Goal: Navigation & Orientation: Find specific page/section

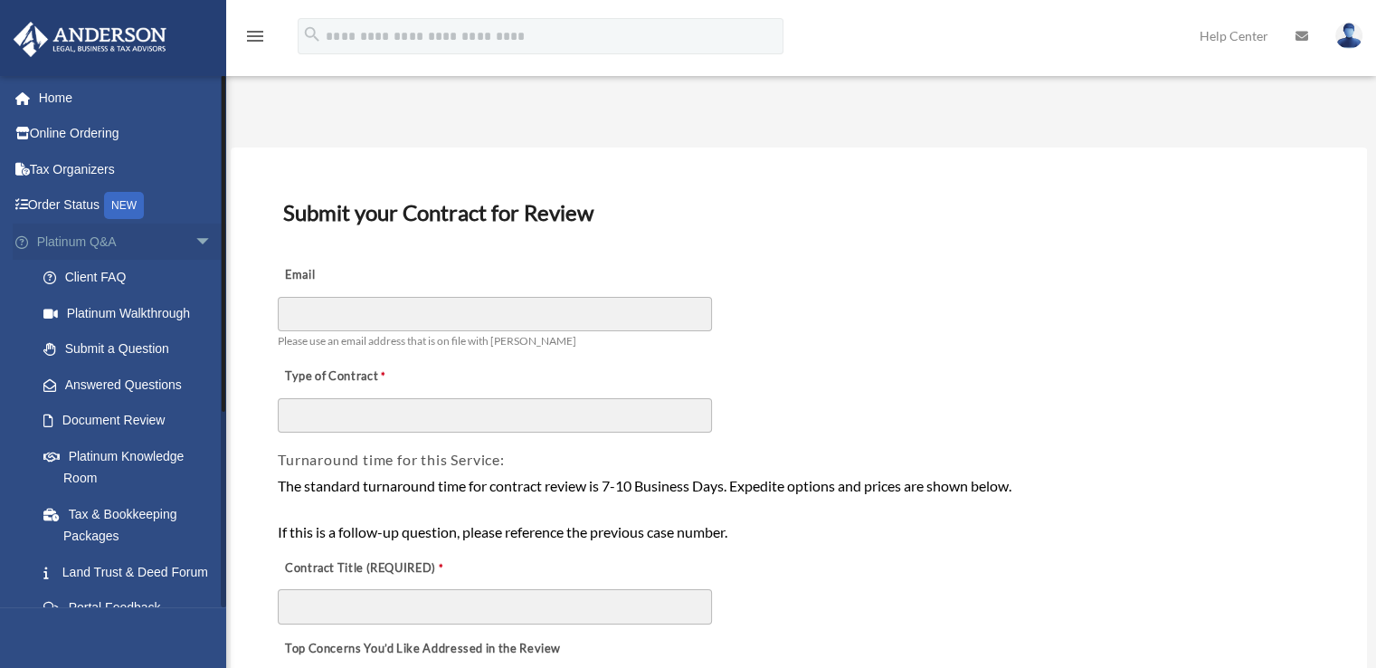
click at [195, 238] on span "arrow_drop_down" at bounding box center [213, 241] width 36 height 37
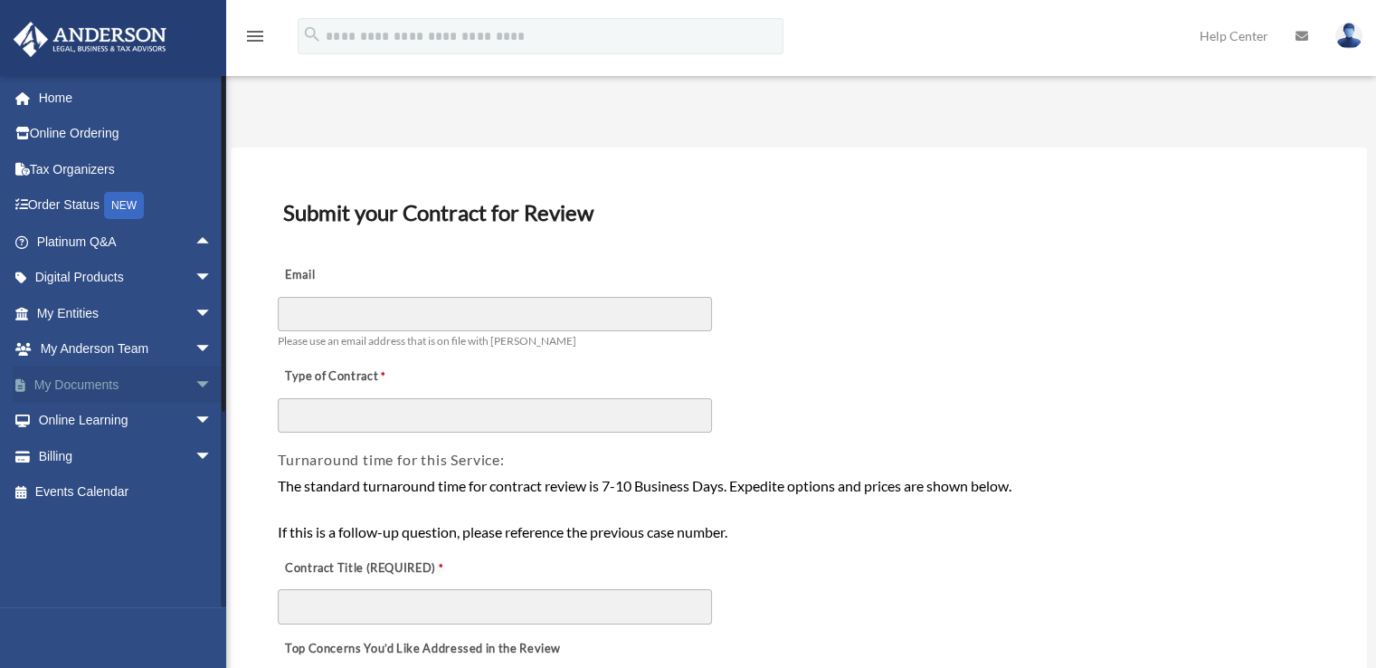
click at [195, 367] on span "arrow_drop_down" at bounding box center [213, 384] width 36 height 37
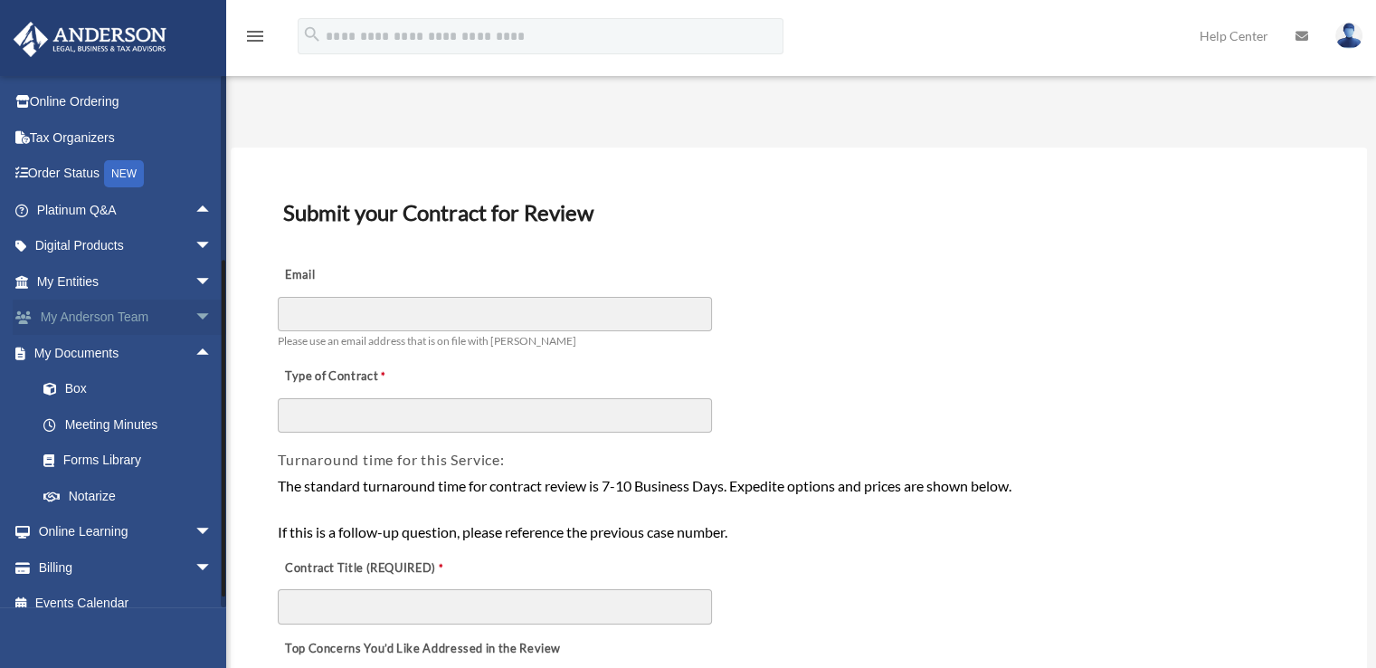
scroll to position [49, 0]
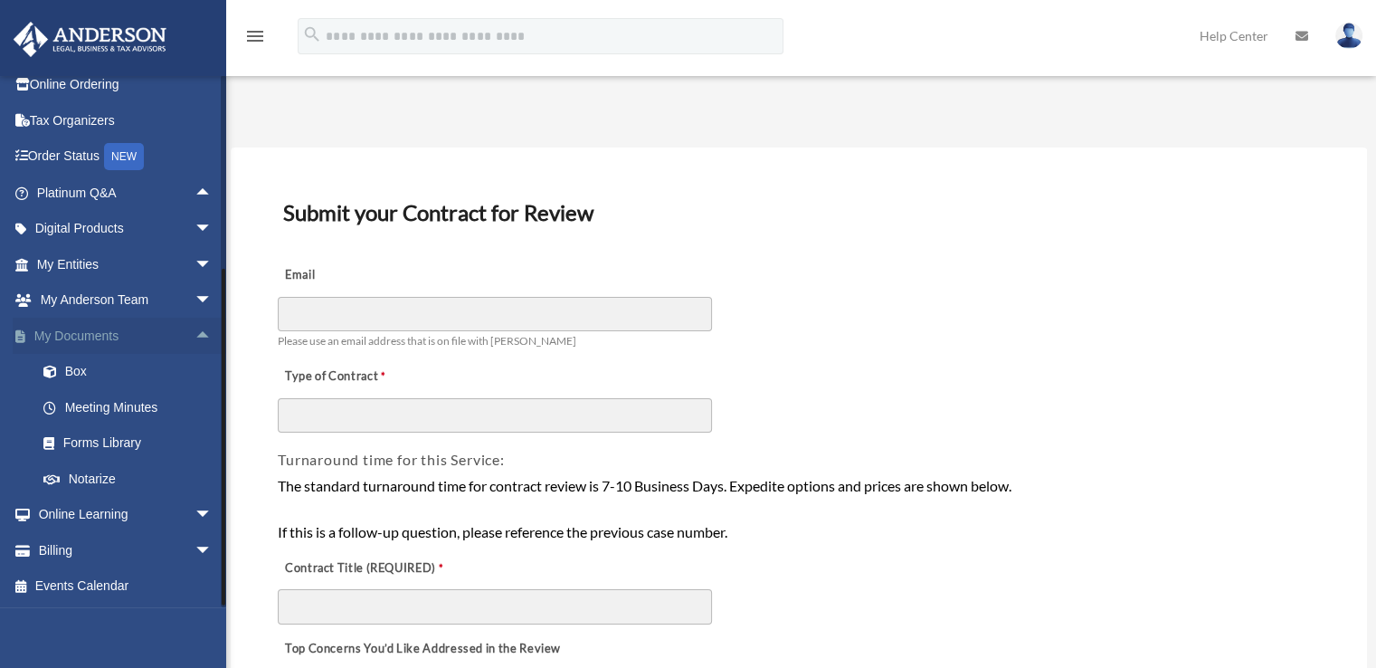
click at [195, 335] on span "arrow_drop_up" at bounding box center [213, 336] width 36 height 37
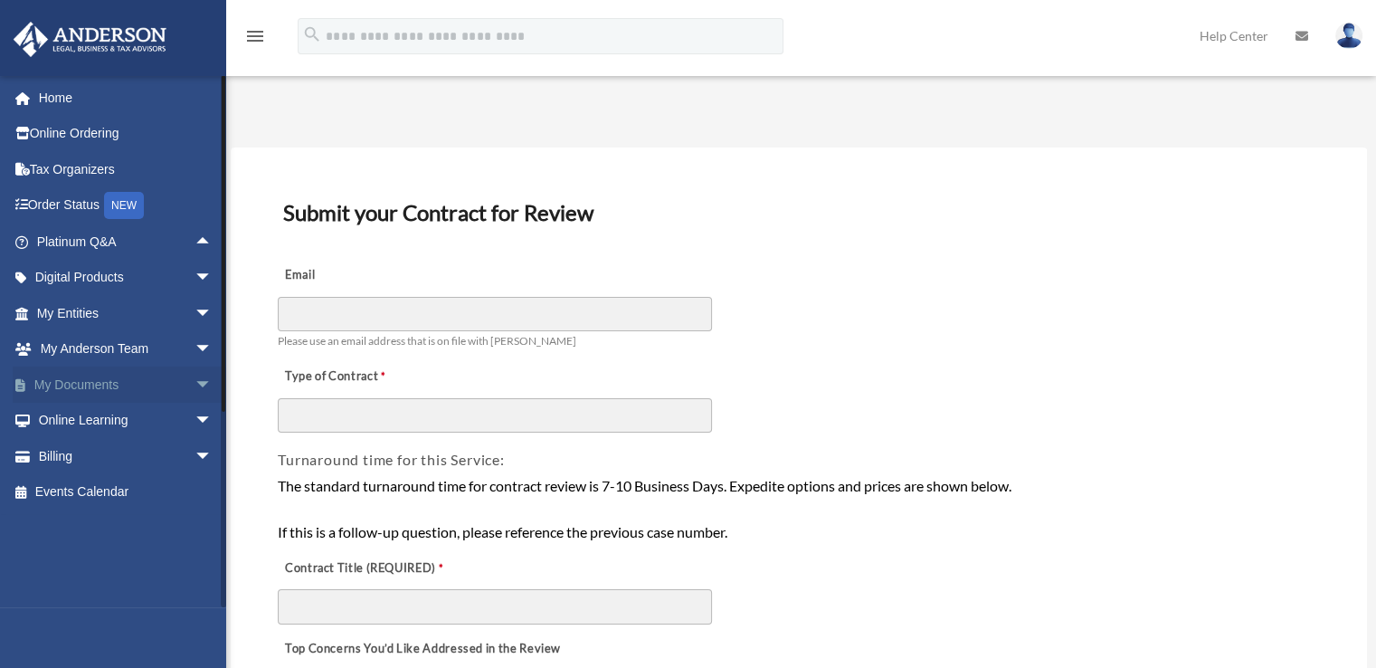
scroll to position [0, 0]
click at [195, 335] on span "arrow_drop_down" at bounding box center [213, 349] width 36 height 37
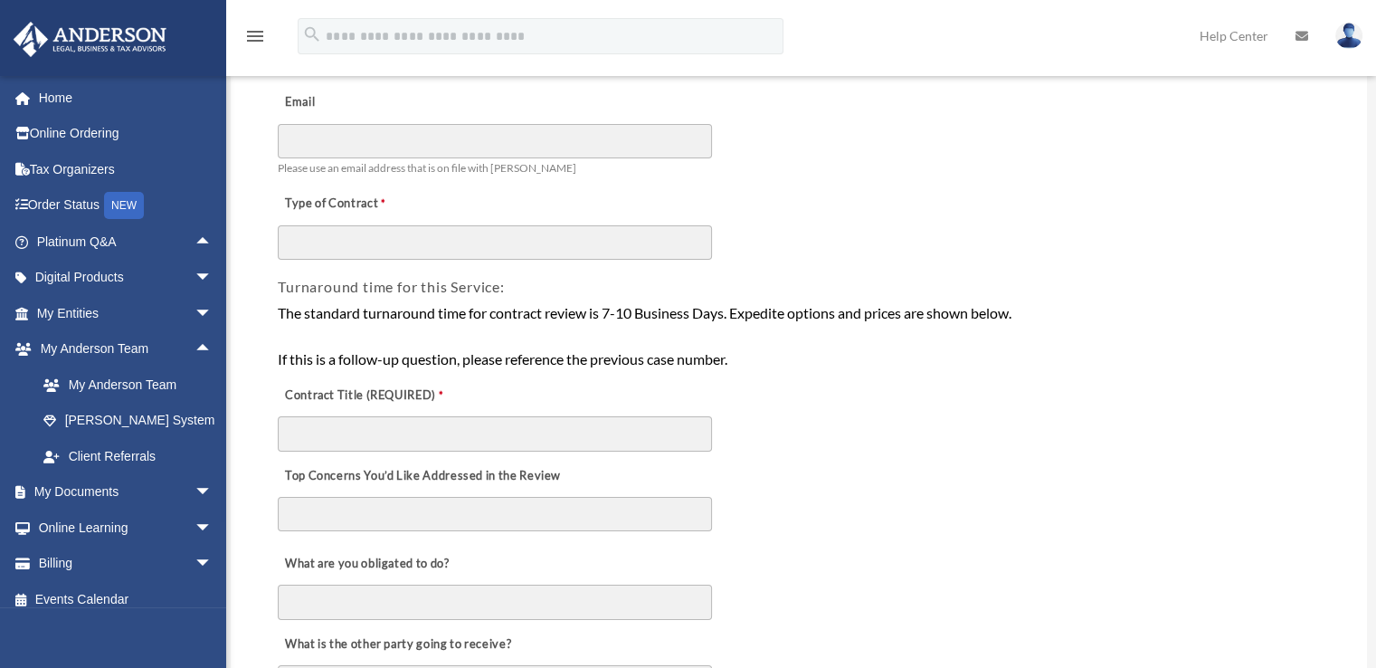
scroll to position [271, 0]
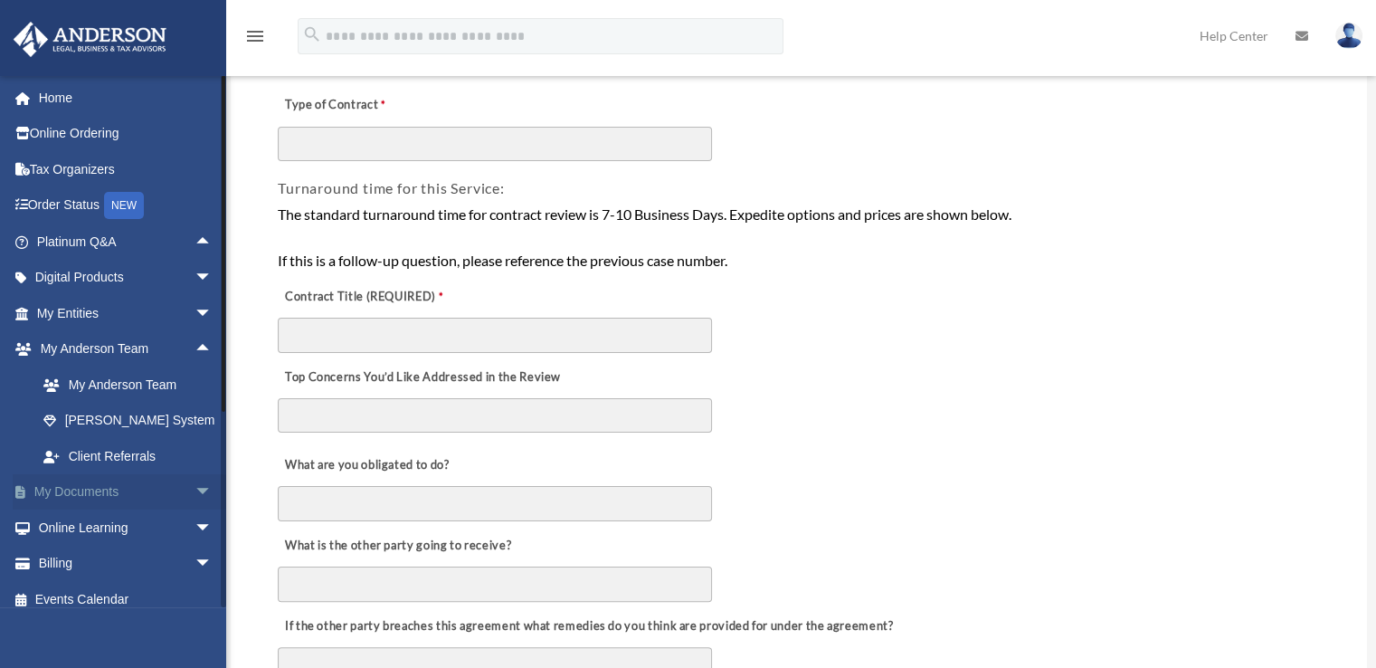
click at [202, 490] on span "arrow_drop_down" at bounding box center [213, 492] width 36 height 37
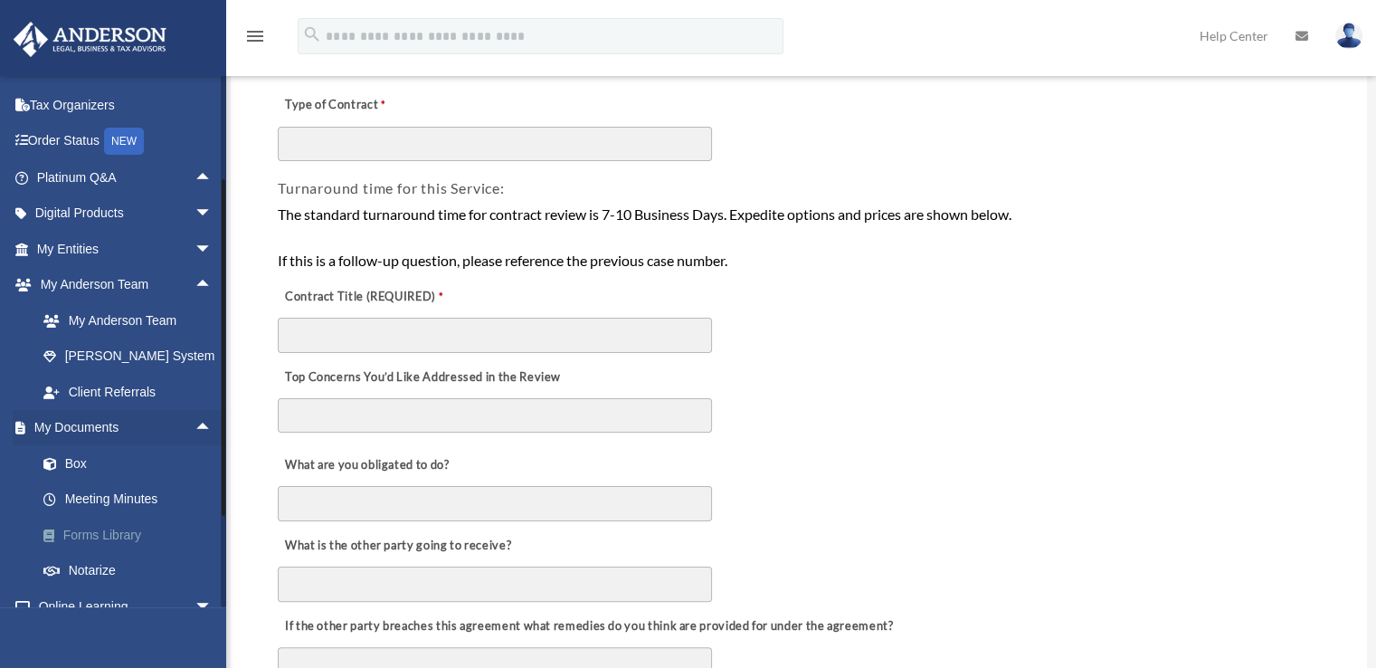
scroll to position [90, 0]
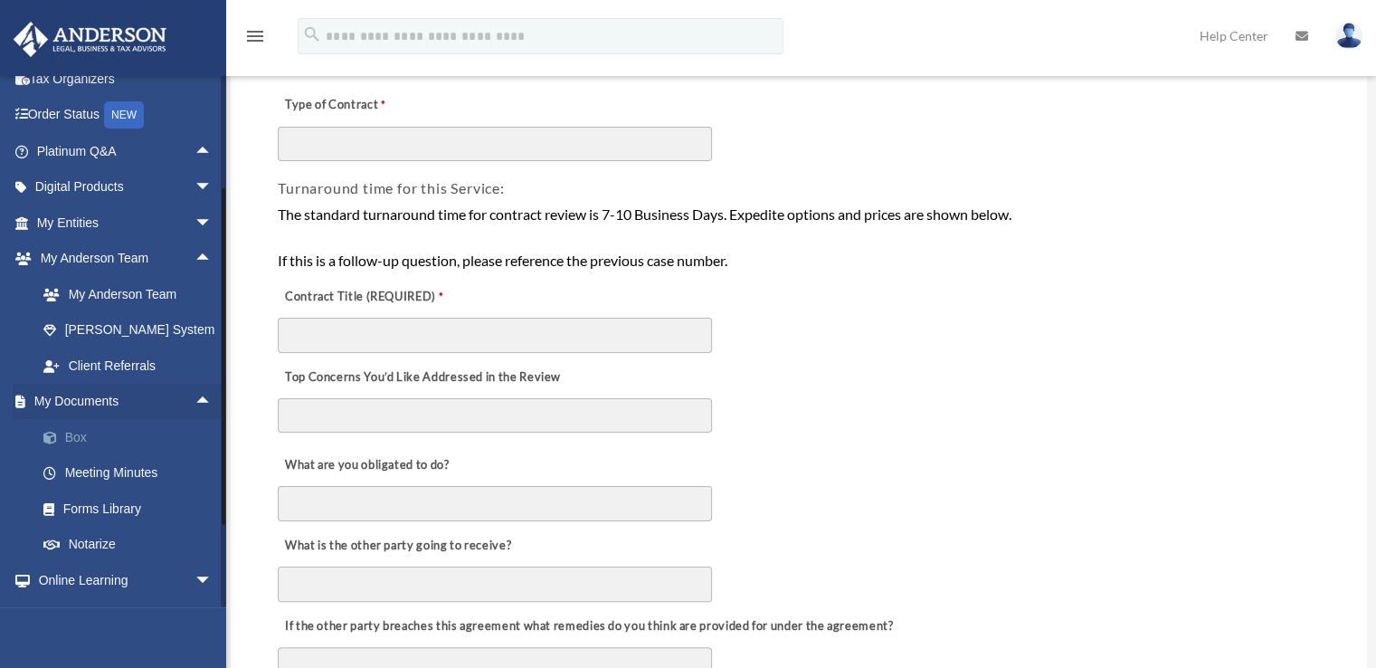
click at [76, 441] on link "Box" at bounding box center [132, 437] width 214 height 36
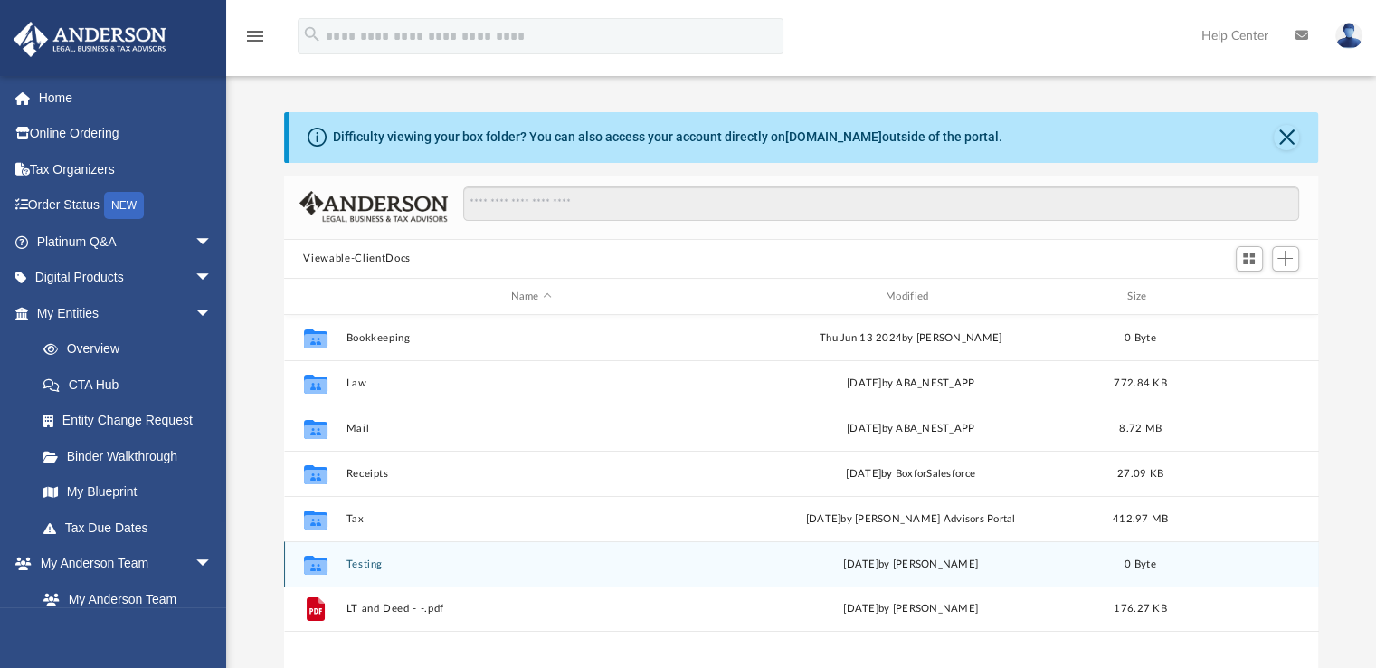
scroll to position [397, 1021]
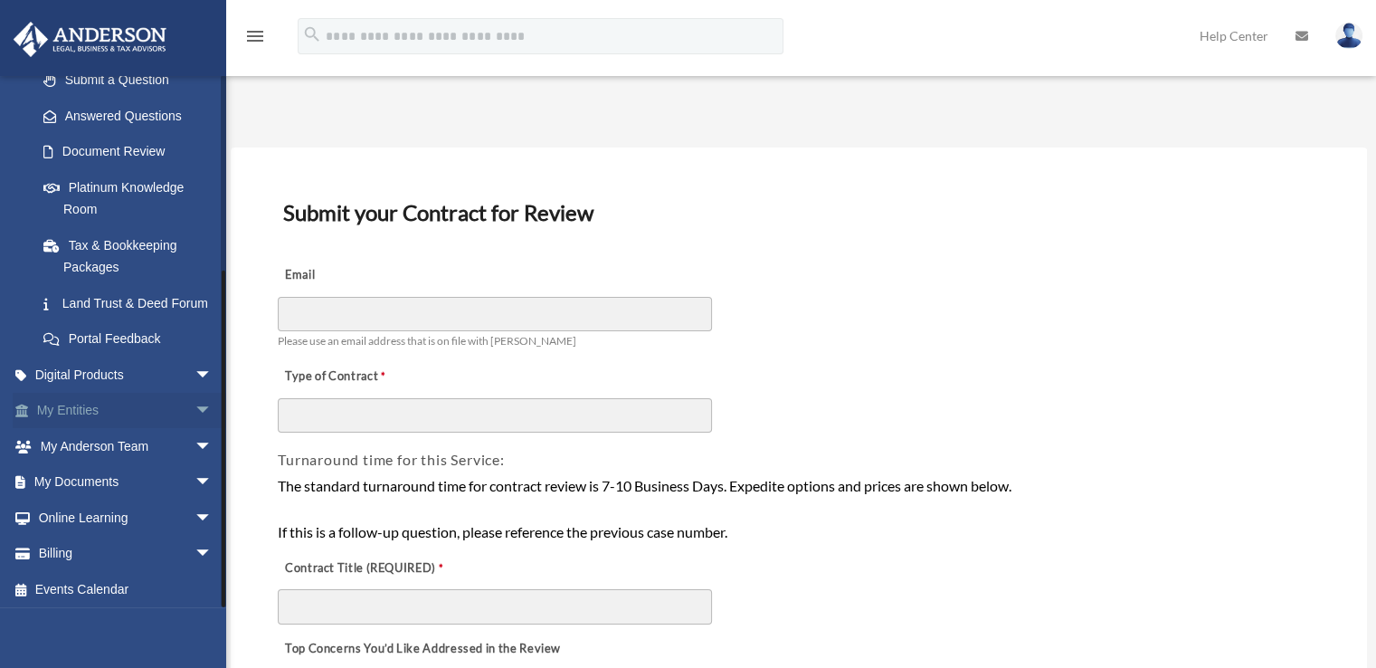
scroll to position [294, 0]
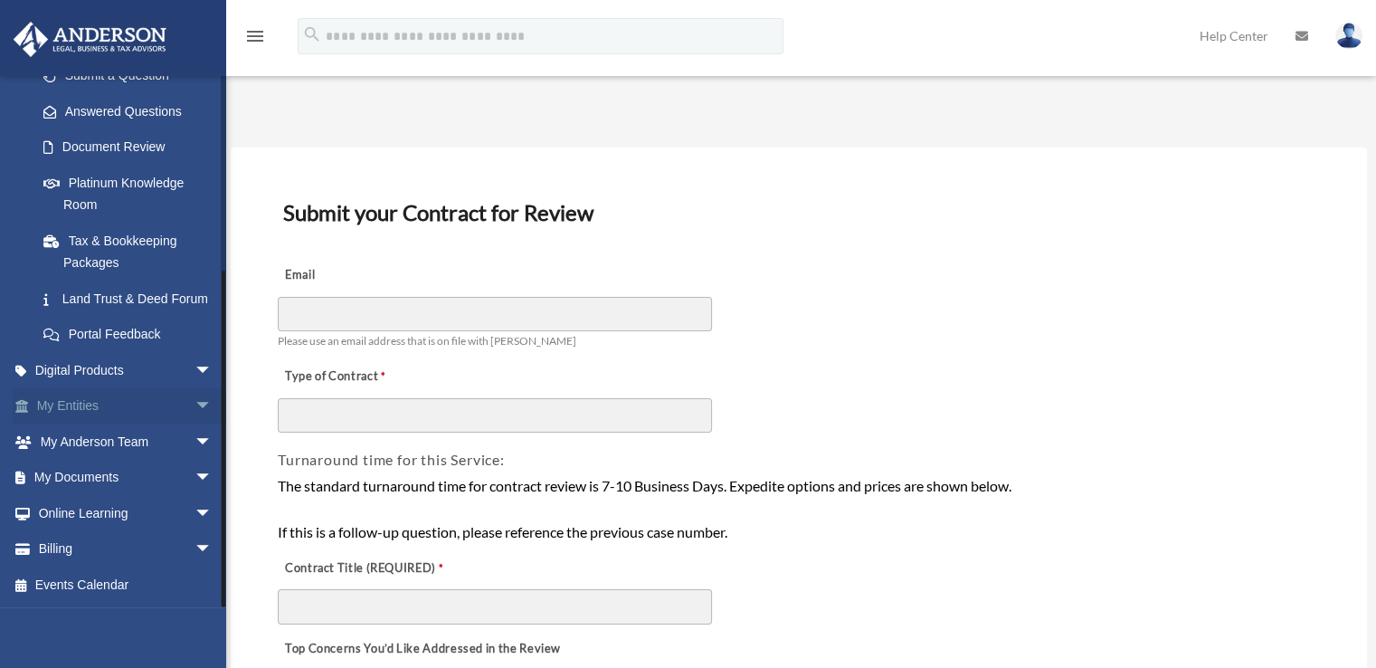
click at [195, 403] on span "arrow_drop_down" at bounding box center [213, 406] width 36 height 37
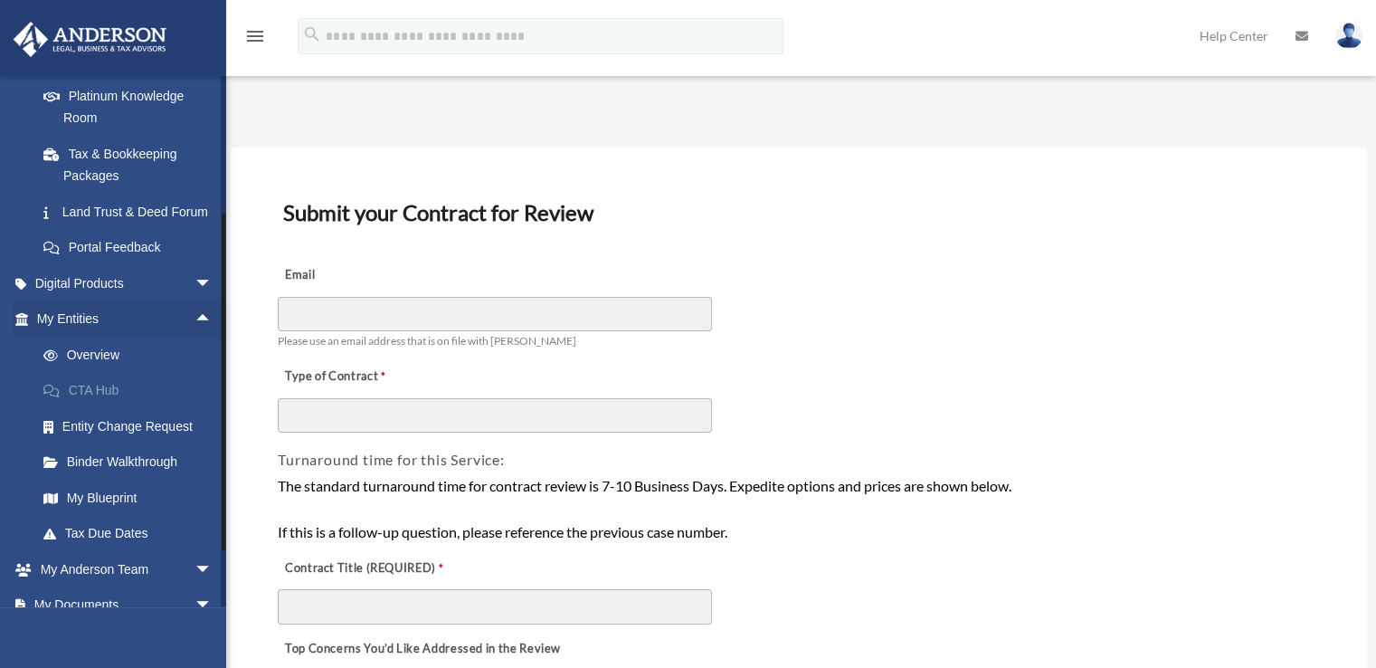
scroll to position [385, 0]
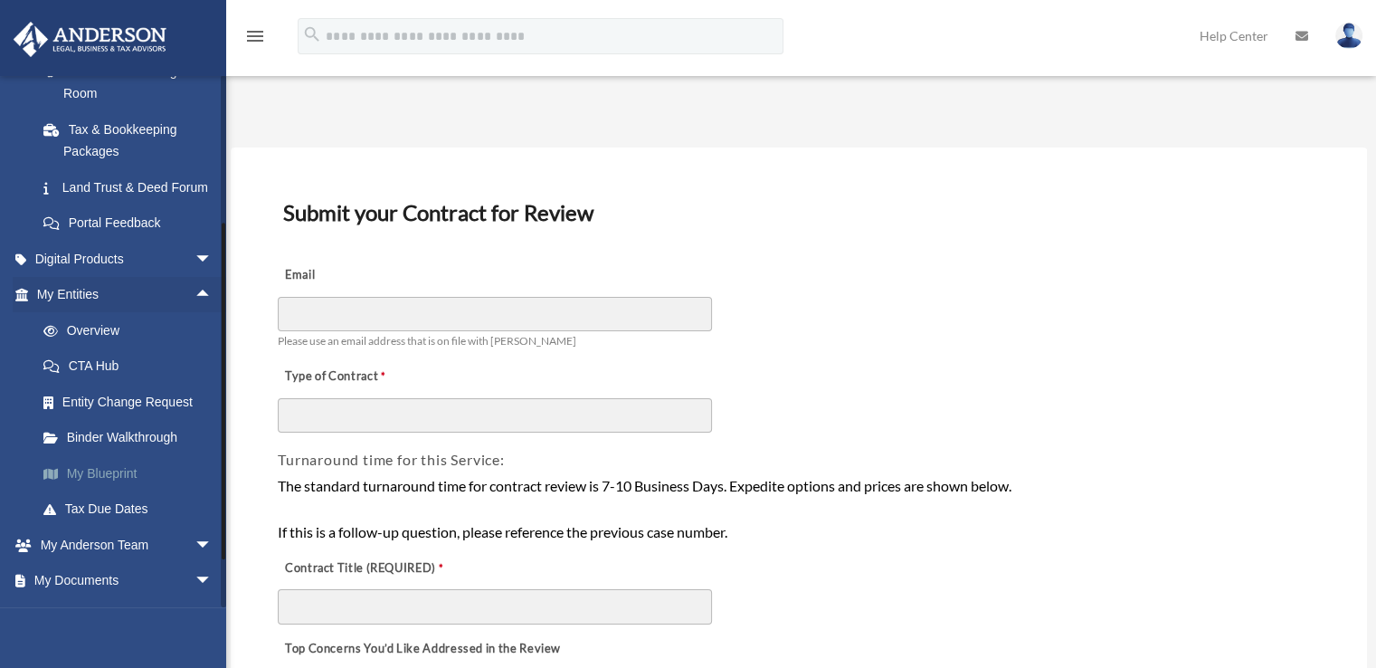
click at [91, 491] on link "My Blueprint" at bounding box center [132, 473] width 214 height 36
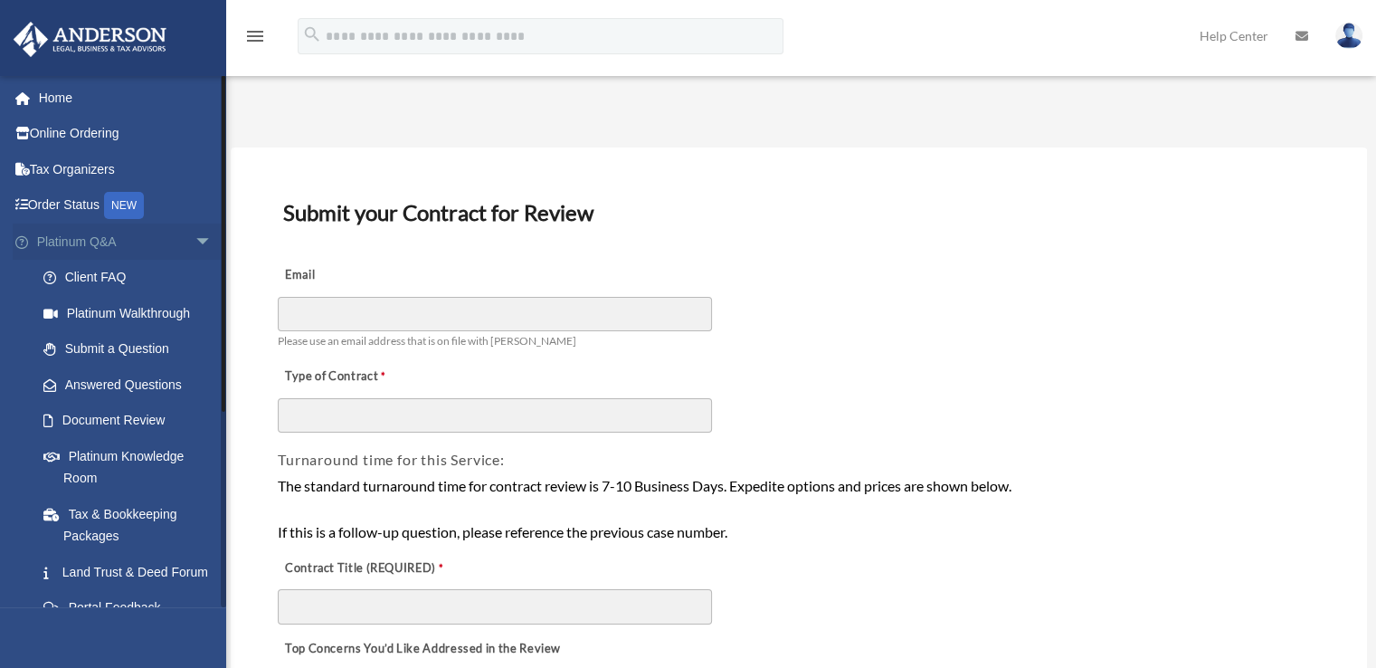
click at [195, 240] on span "arrow_drop_down" at bounding box center [213, 241] width 36 height 37
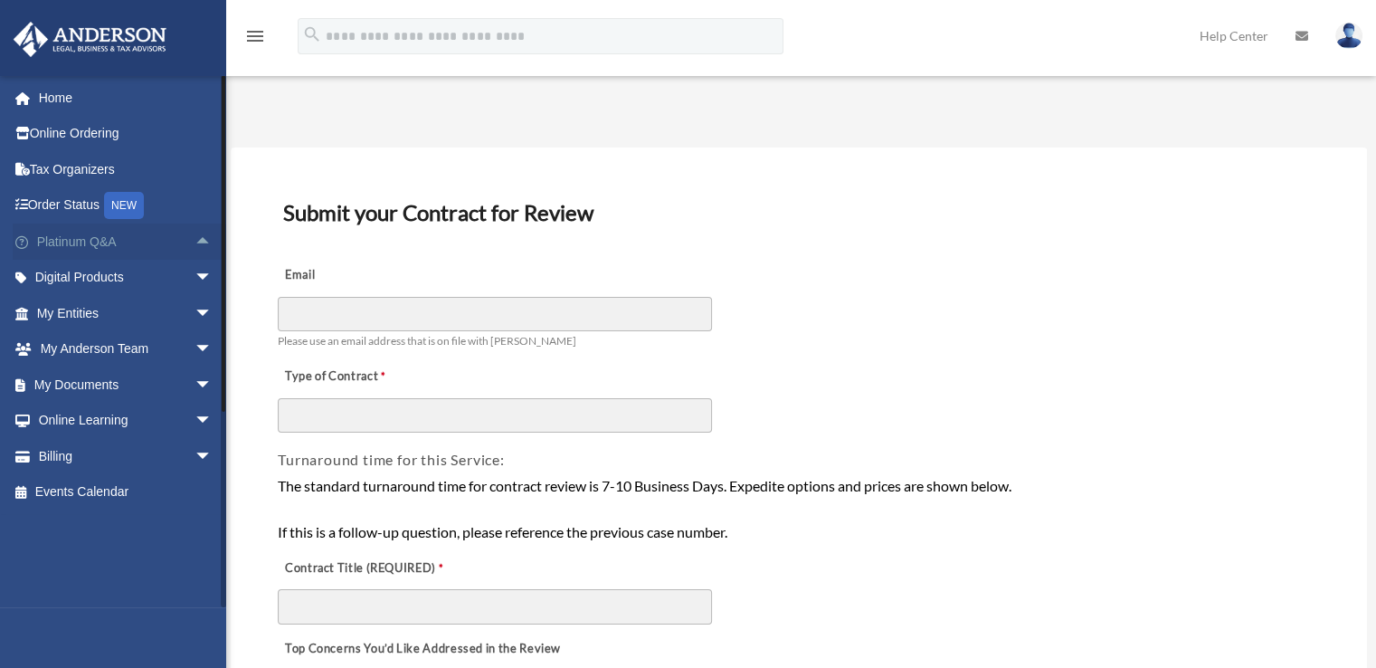
click at [195, 240] on span "arrow_drop_up" at bounding box center [213, 241] width 36 height 37
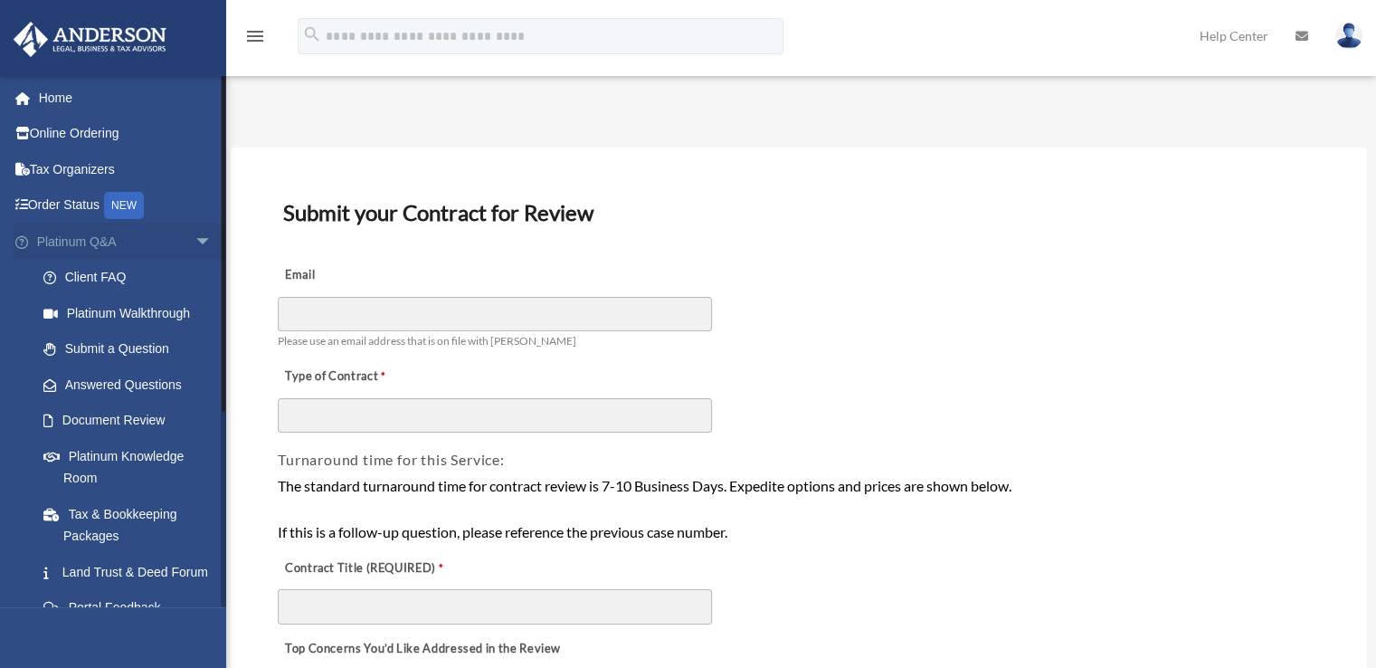
click at [195, 243] on span "arrow_drop_down" at bounding box center [213, 241] width 36 height 37
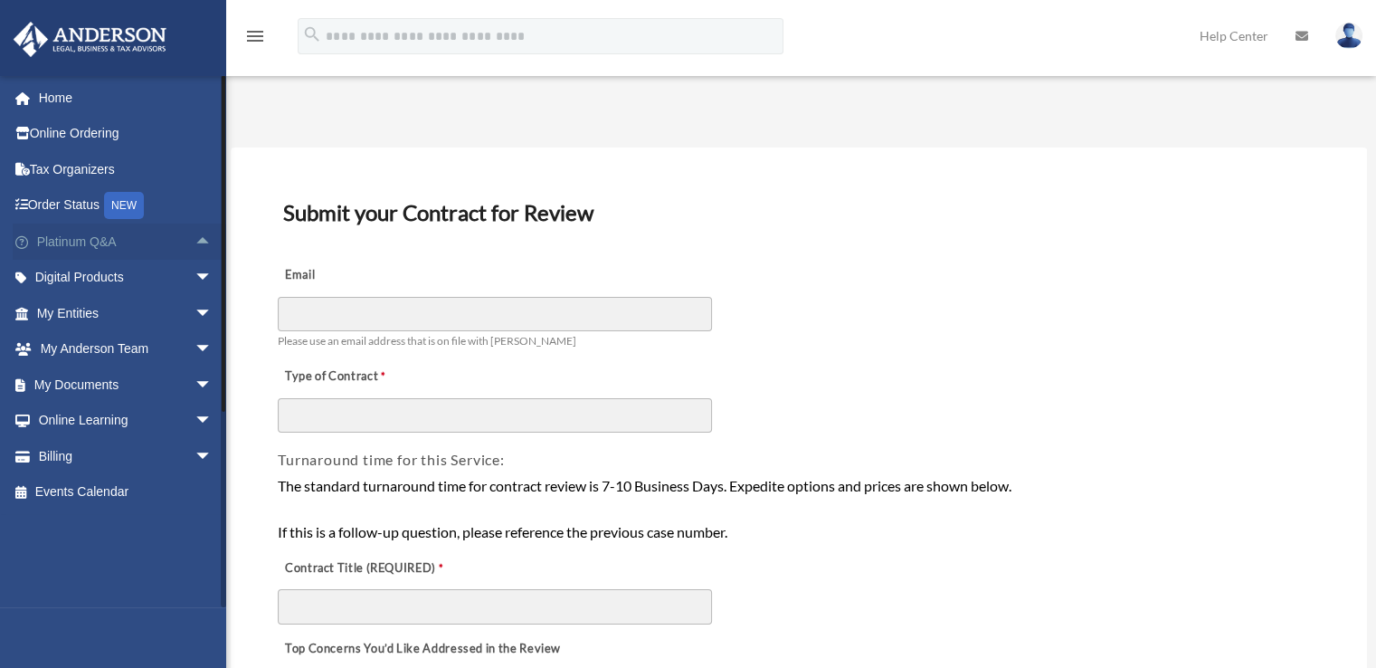
click at [195, 240] on span "arrow_drop_up" at bounding box center [213, 241] width 36 height 37
